Goal: Information Seeking & Learning: Find specific page/section

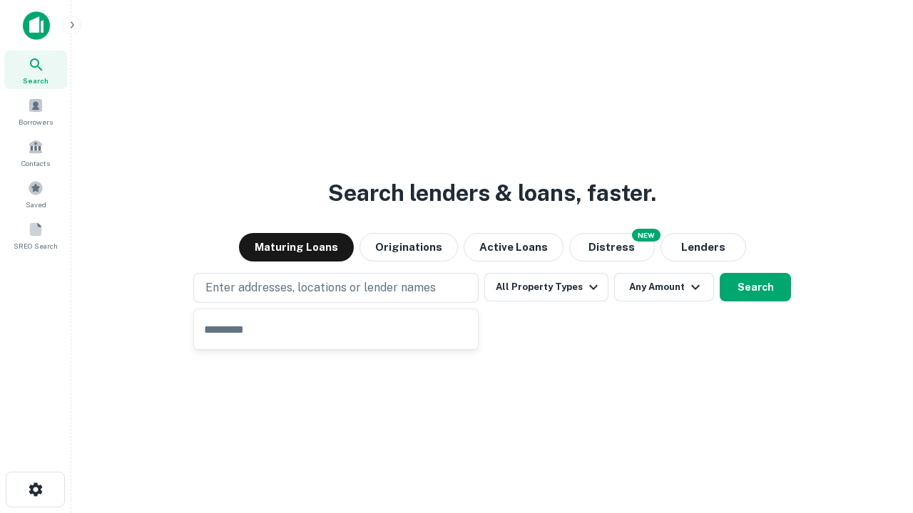
type input "**********"
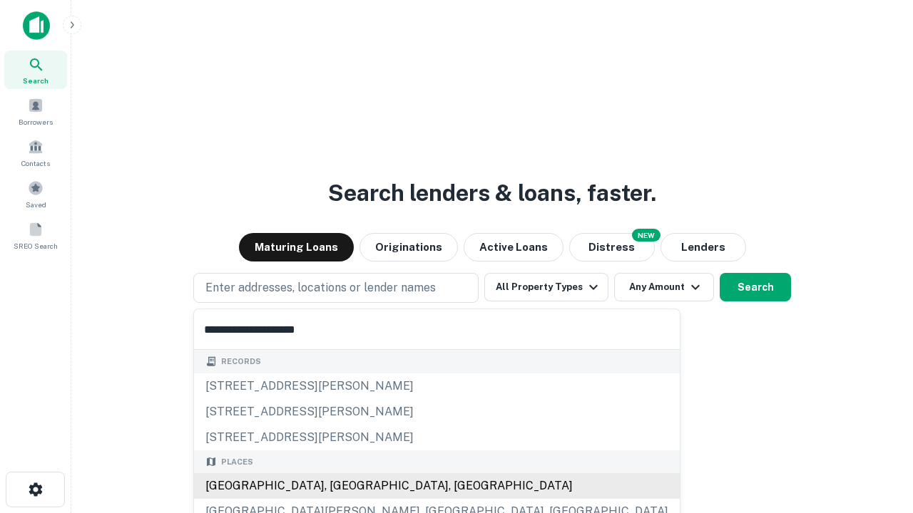
click at [341, 486] on div "[GEOGRAPHIC_DATA], [GEOGRAPHIC_DATA], [GEOGRAPHIC_DATA]" at bounding box center [437, 486] width 486 height 26
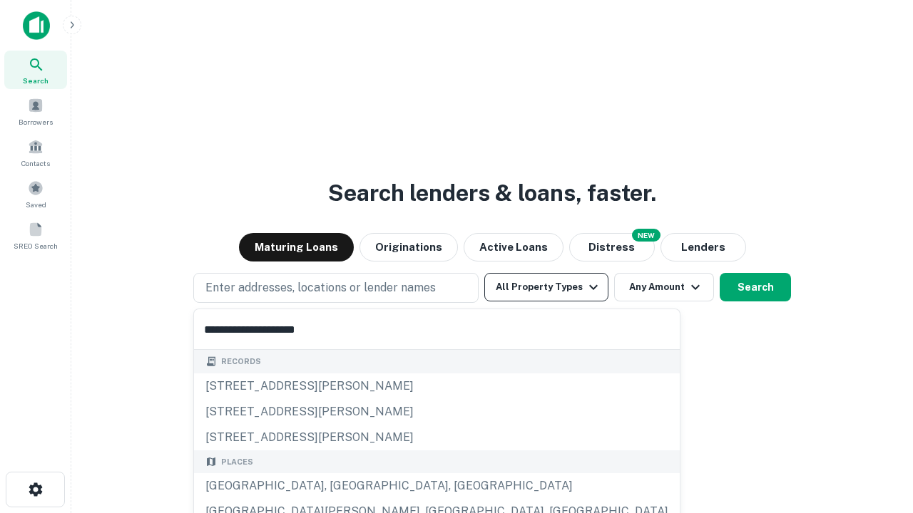
click at [546, 287] on button "All Property Types" at bounding box center [546, 287] width 124 height 29
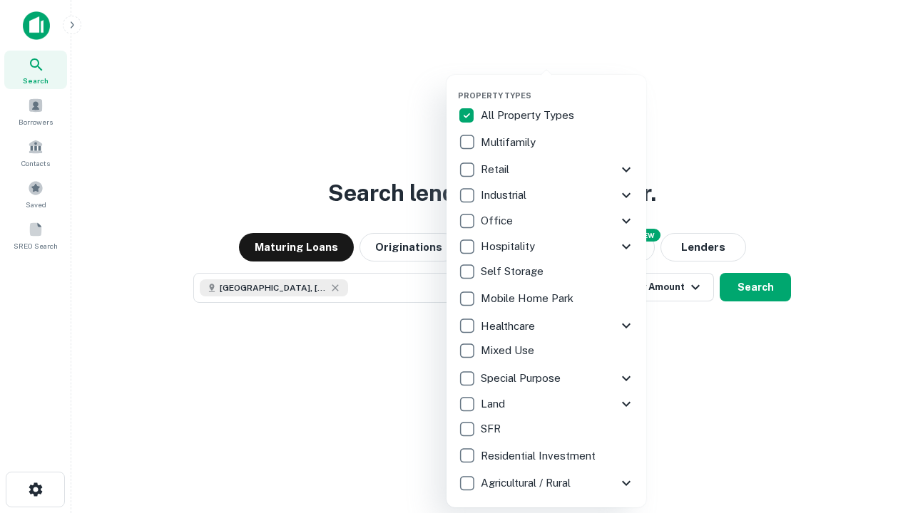
click at [558, 86] on button "button" at bounding box center [558, 86] width 200 height 1
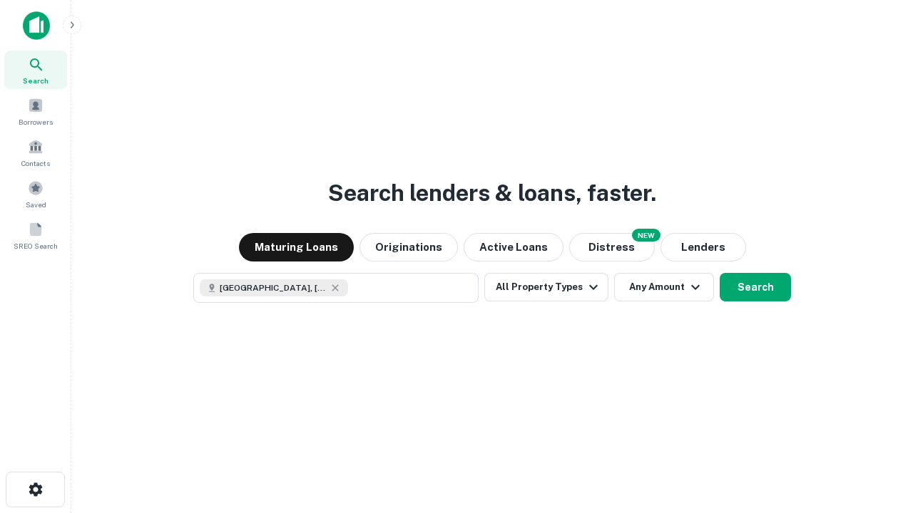
scroll to position [23, 0]
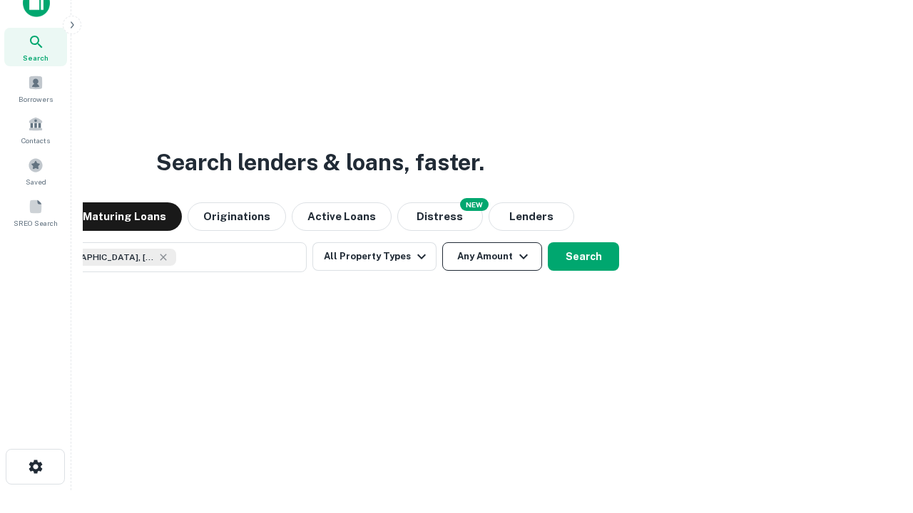
click at [442, 242] on button "Any Amount" at bounding box center [492, 256] width 100 height 29
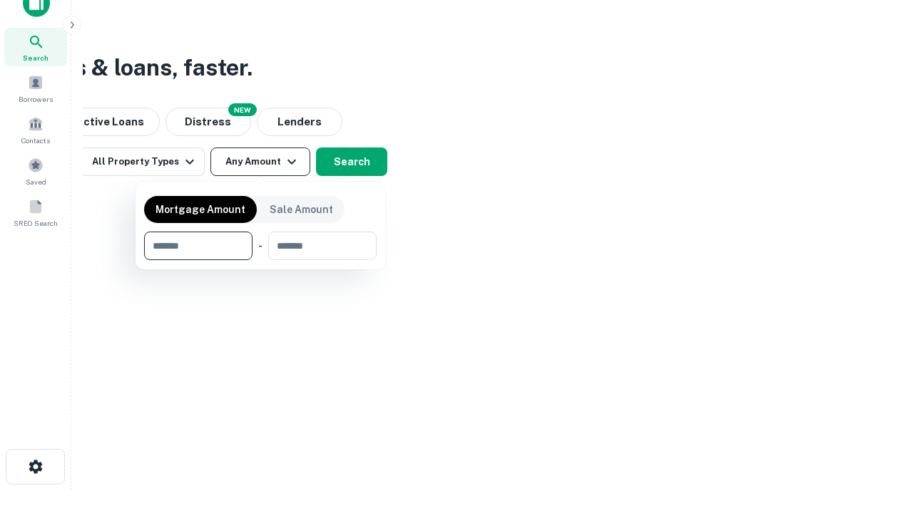
type input "*******"
click at [260, 260] on button "button" at bounding box center [260, 260] width 232 height 1
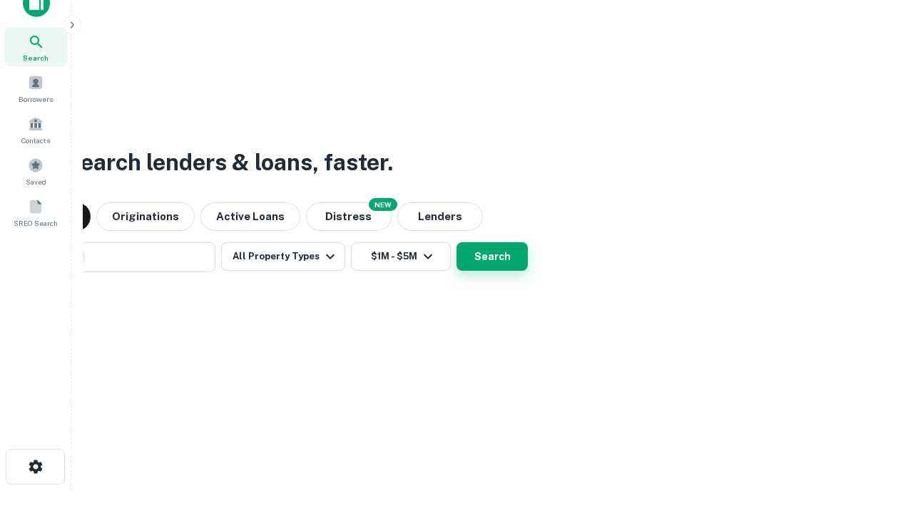
click at [456, 242] on button "Search" at bounding box center [491, 256] width 71 height 29
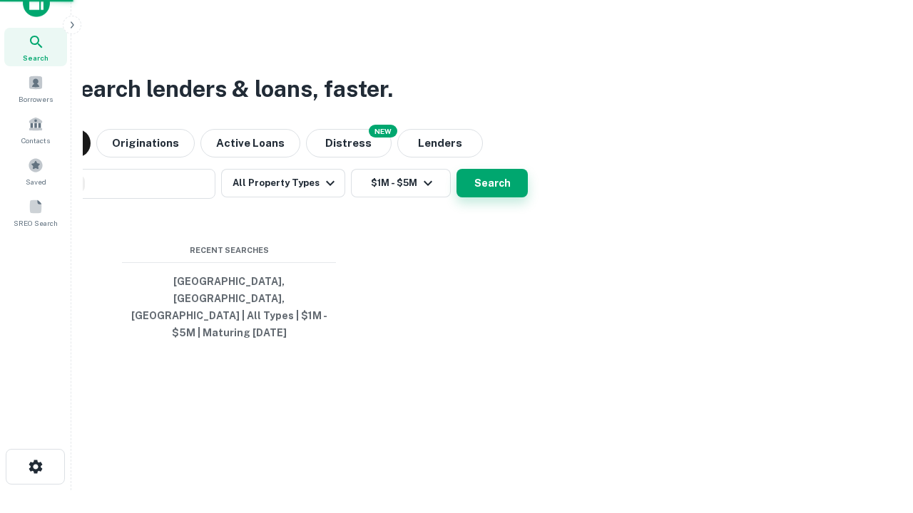
scroll to position [46, 404]
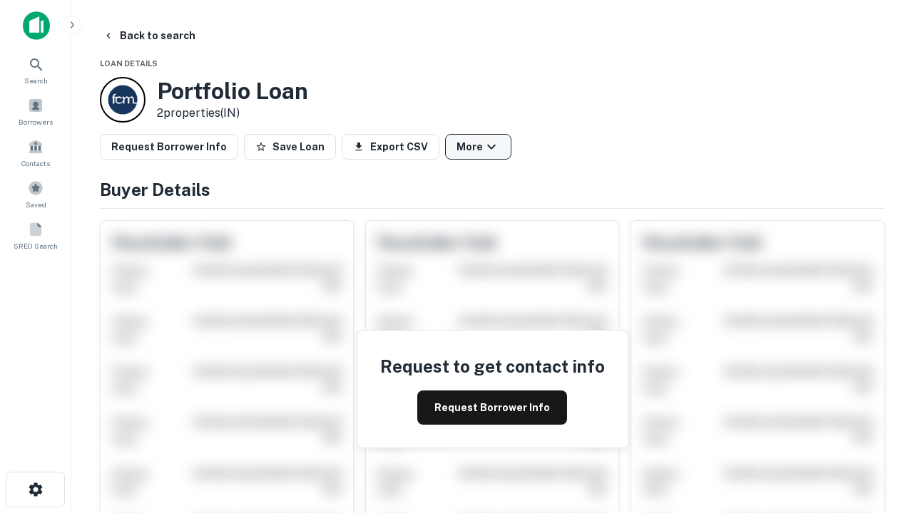
click at [478, 147] on button "More" at bounding box center [478, 147] width 66 height 26
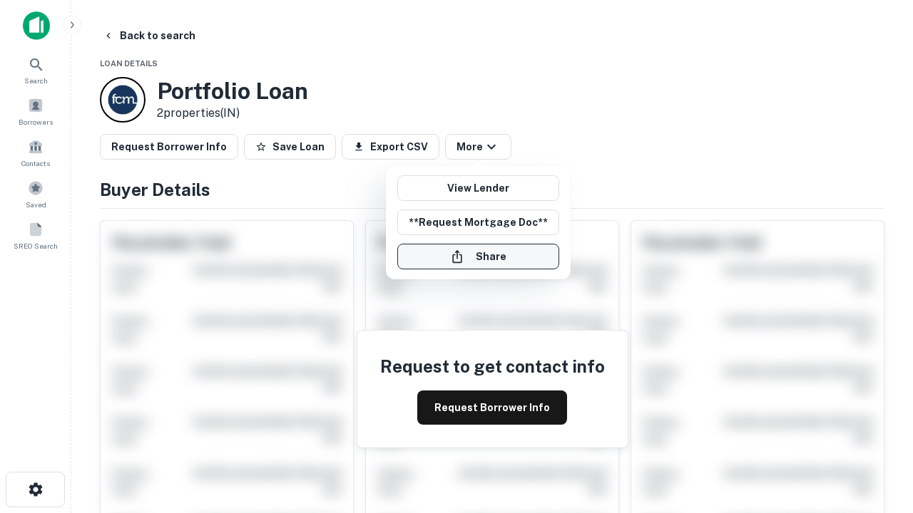
click at [478, 257] on button "Share" at bounding box center [478, 257] width 162 height 26
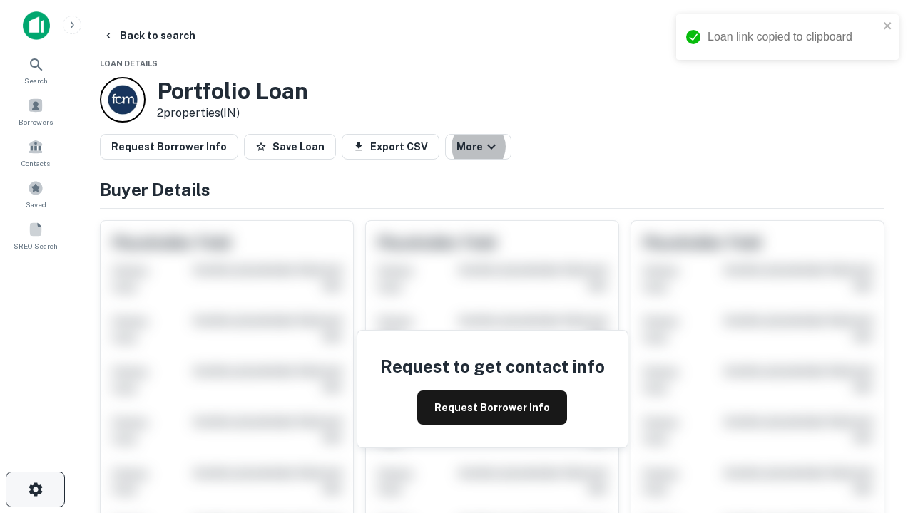
click at [35, 490] on icon "button" at bounding box center [35, 489] width 17 height 17
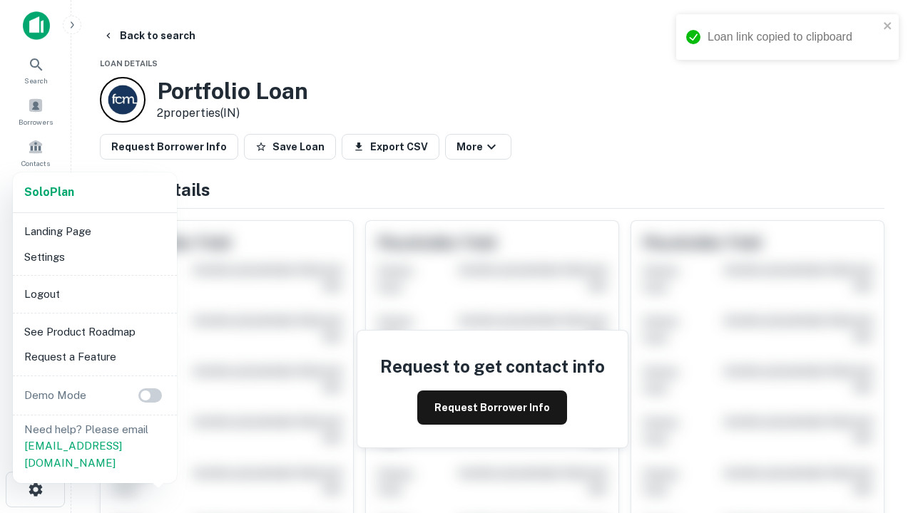
click at [94, 294] on li "Logout" at bounding box center [95, 295] width 153 height 26
